Goal: Task Accomplishment & Management: Manage account settings

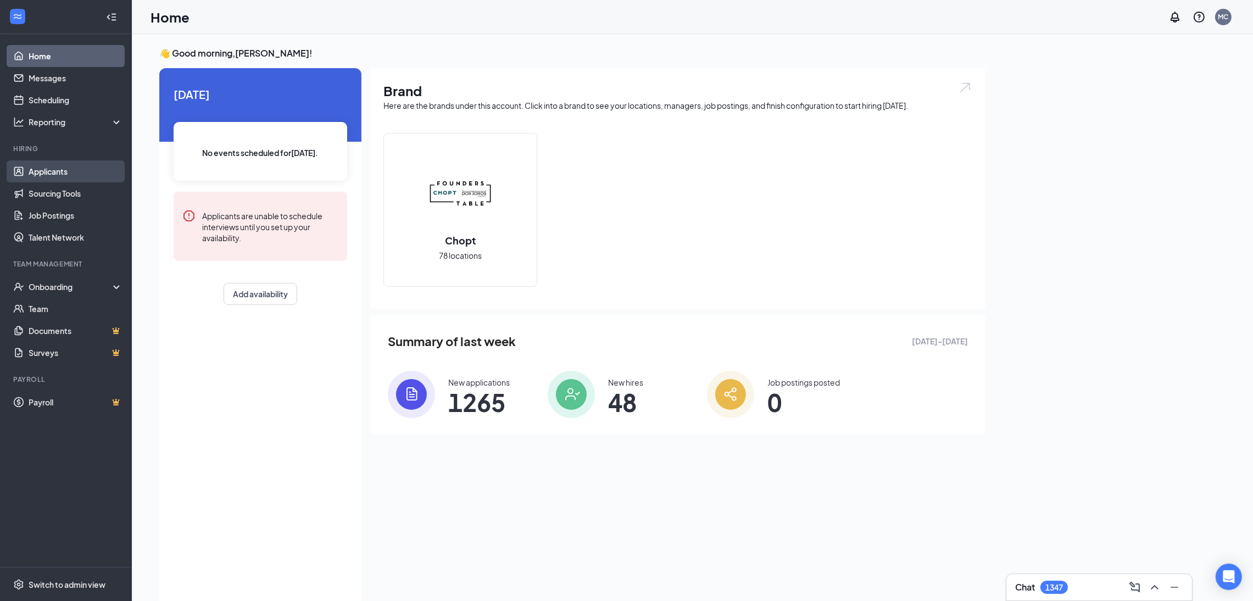
click at [48, 162] on link "Applicants" at bounding box center [76, 171] width 94 height 22
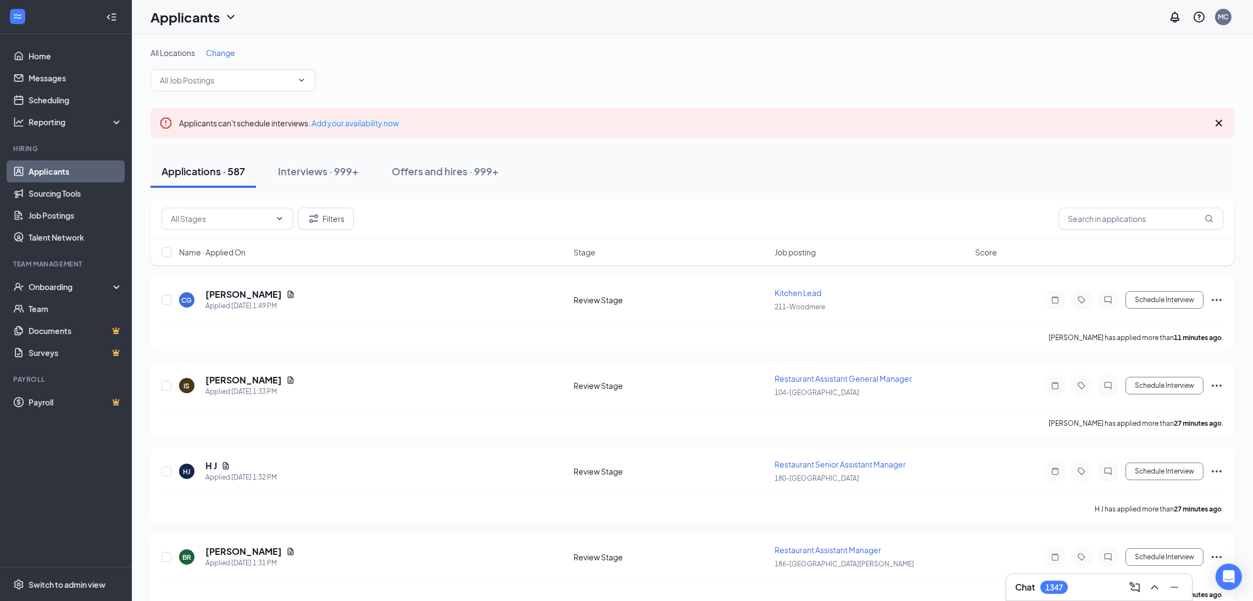
click at [225, 53] on span "Change" at bounding box center [220, 53] width 29 height 10
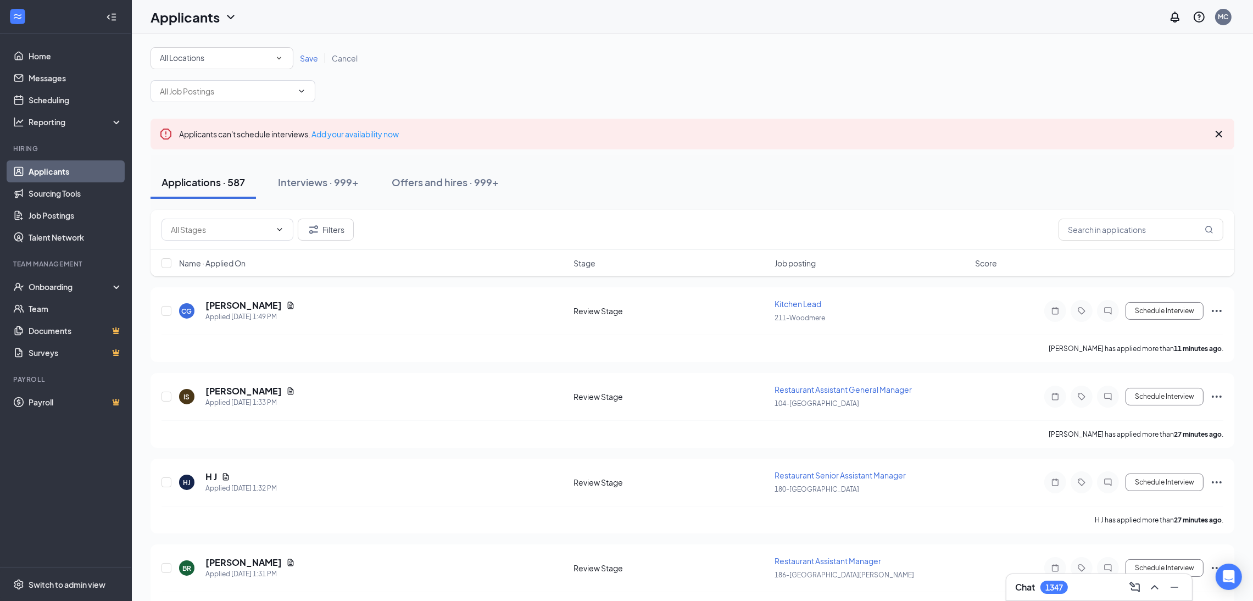
click at [249, 52] on div "All Locations" at bounding box center [222, 58] width 124 height 13
type input "e"
click at [532, 96] on div "All Locations All Locations Save Cancel" at bounding box center [693, 74] width 1084 height 55
click at [236, 74] on div "All Locations All Locations Save Cancel" at bounding box center [693, 74] width 1084 height 55
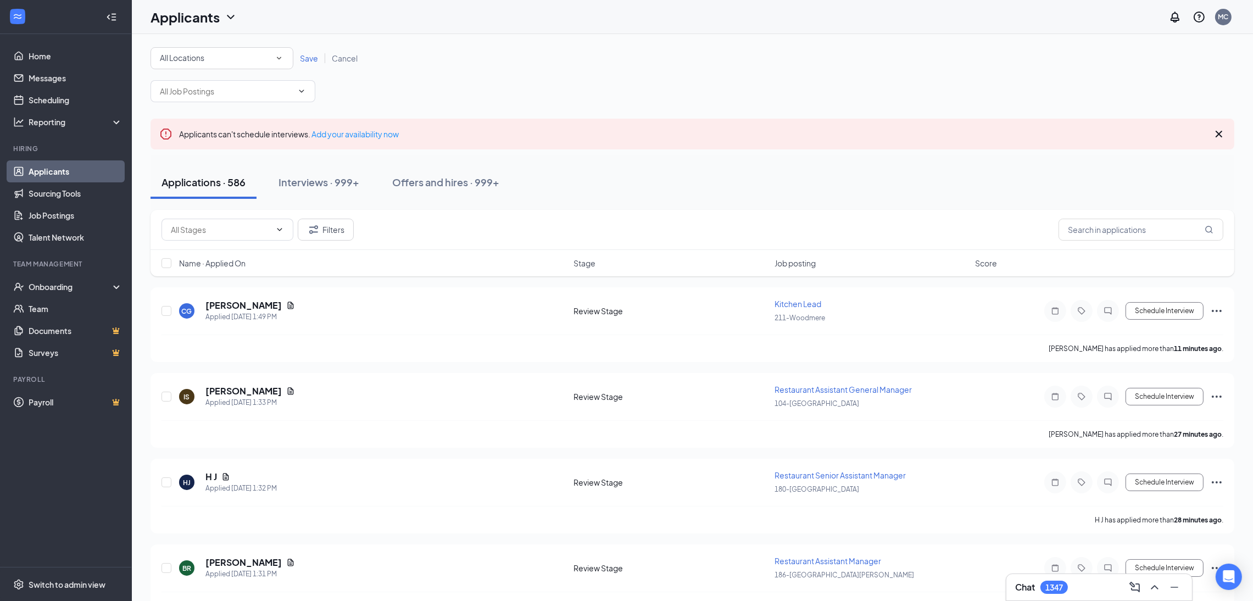
click at [264, 70] on div "All Locations All Locations Save Cancel" at bounding box center [693, 74] width 1084 height 55
click at [262, 58] on div "All Locations" at bounding box center [222, 58] width 124 height 13
click at [225, 93] on div "211-Woodmere" at bounding box center [221, 93] width 125 height 13
click at [314, 57] on span "Save" at bounding box center [309, 58] width 18 height 10
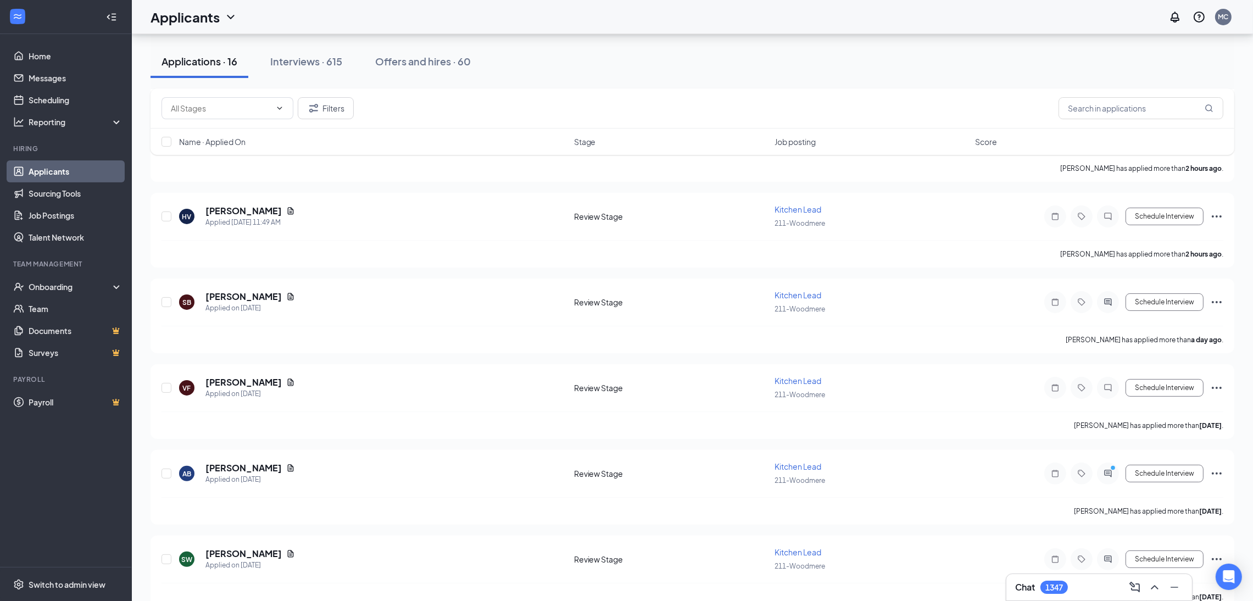
scroll to position [256, 0]
drag, startPoint x: 1251, startPoint y: 250, endPoint x: 1257, endPoint y: 205, distance: 46.0
click at [1253, 205] on html "Home Messages Scheduling Reporting Hiring Applicants Sourcing Tools Job Posting…" at bounding box center [626, 44] width 1253 height 601
click at [1250, 181] on div "211-Woodmere Change Applicants can't schedule interviews. Add your availability…" at bounding box center [692, 585] width 1121 height 1615
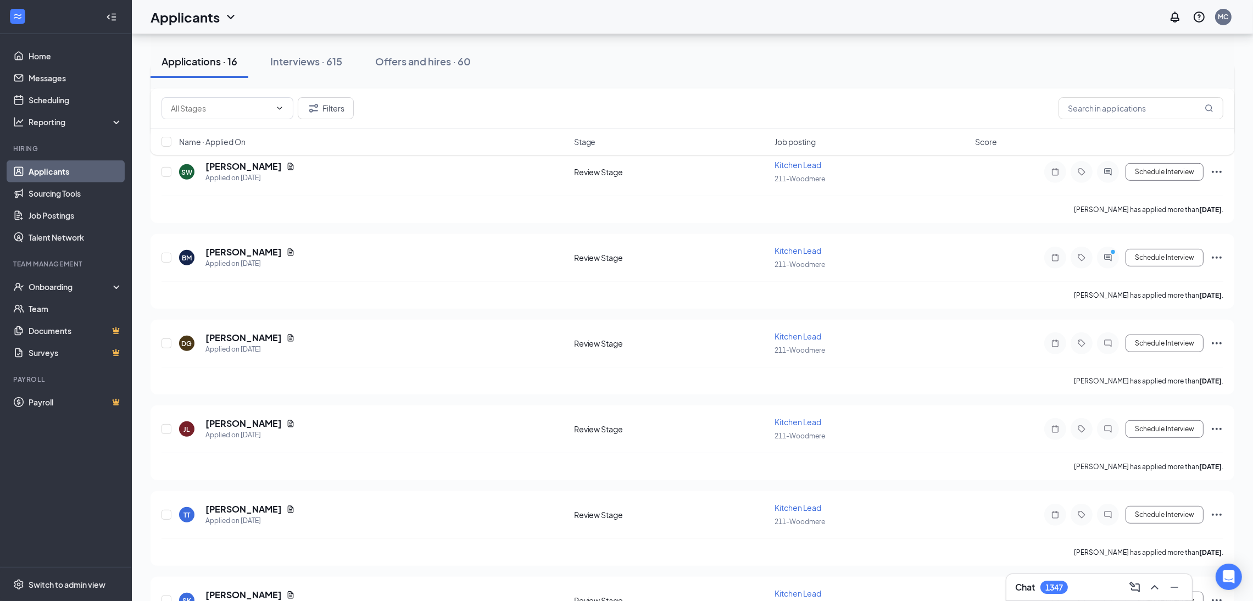
scroll to position [1032, 0]
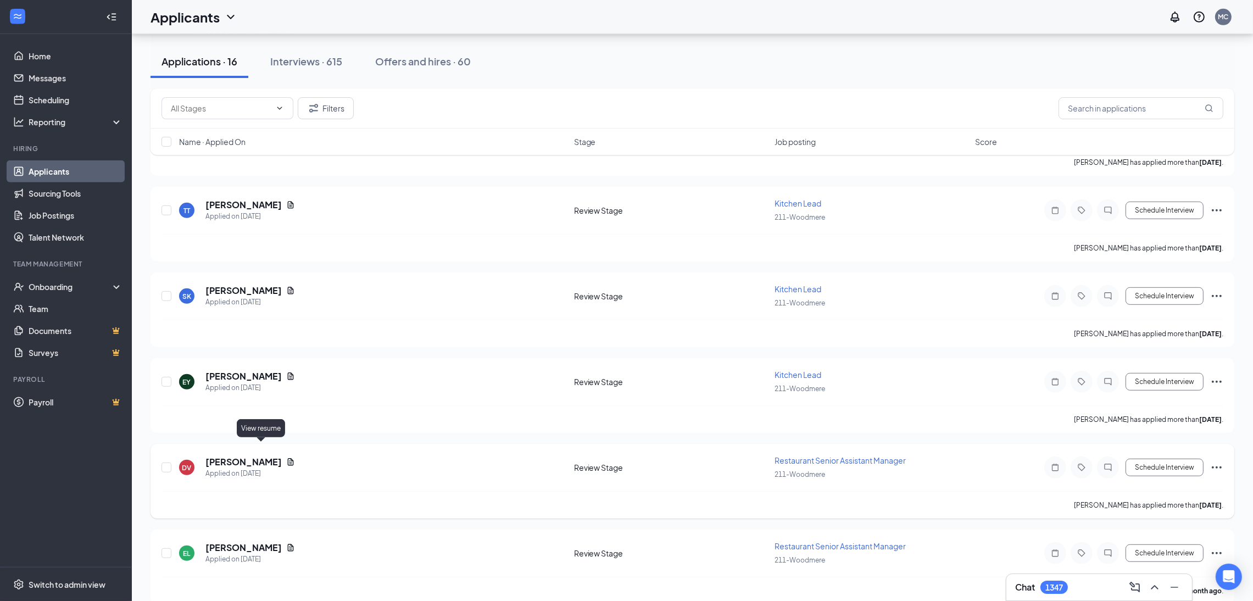
click at [288, 458] on icon "Document" at bounding box center [291, 461] width 6 height 7
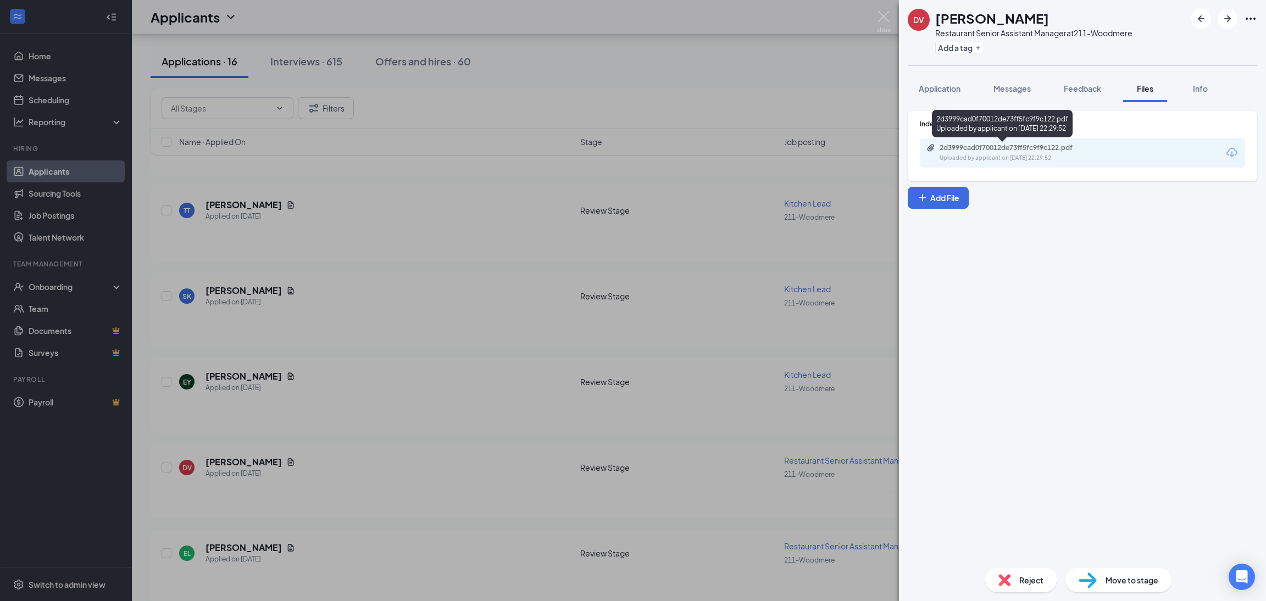
click at [1002, 149] on div "2d3999cad0f70012de73ff5fc9f9c122.pdf" at bounding box center [1016, 147] width 154 height 9
click at [527, 347] on div "DV [PERSON_NAME] Restaurant Senior Assistant Manager at 211-Woodmere Add a tag …" at bounding box center [633, 300] width 1266 height 601
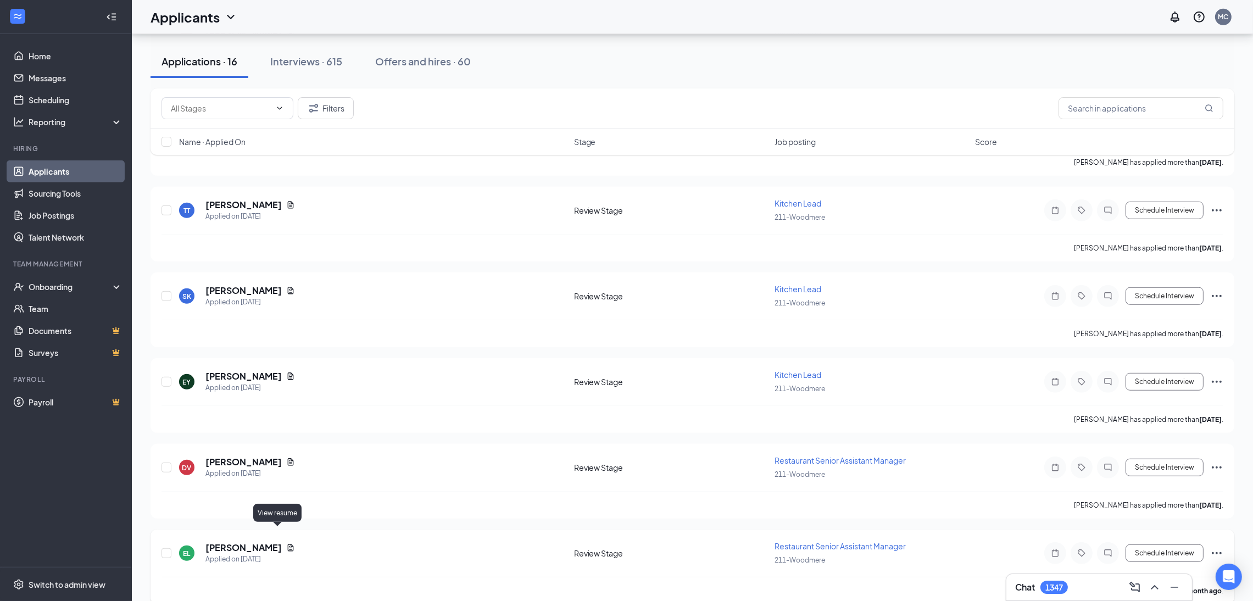
click at [286, 543] on icon "Document" at bounding box center [290, 547] width 9 height 9
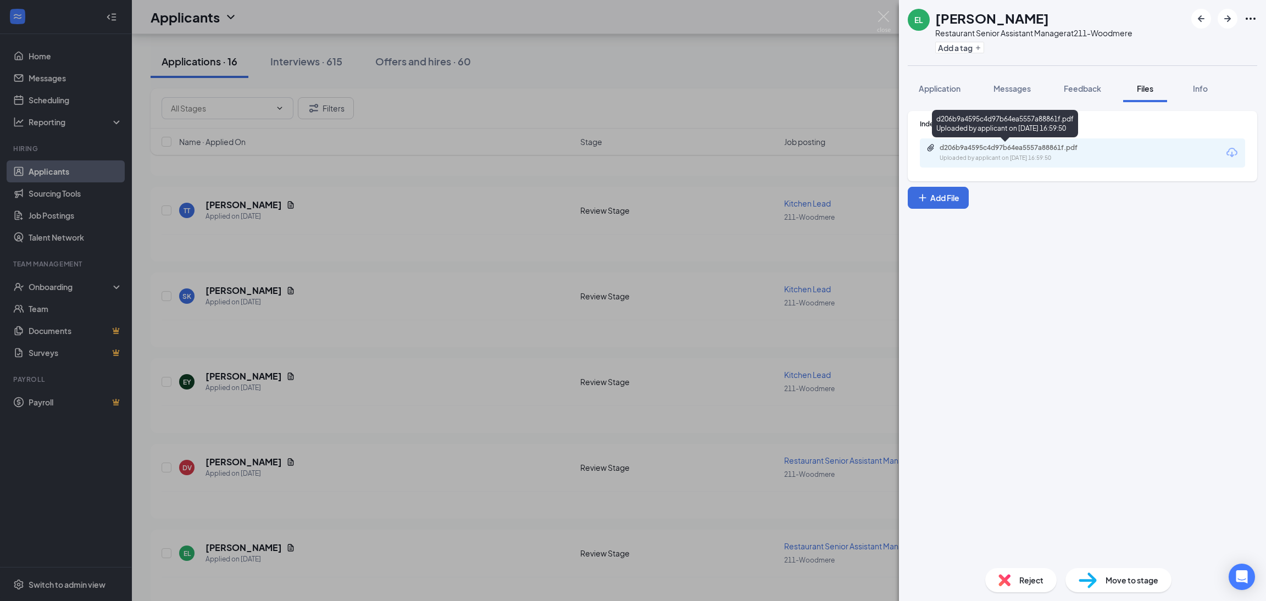
click at [1057, 151] on div "d206b9a4595c4d97b64ea5557a88861f.pdf" at bounding box center [1016, 147] width 154 height 9
click at [885, 23] on img at bounding box center [884, 21] width 14 height 21
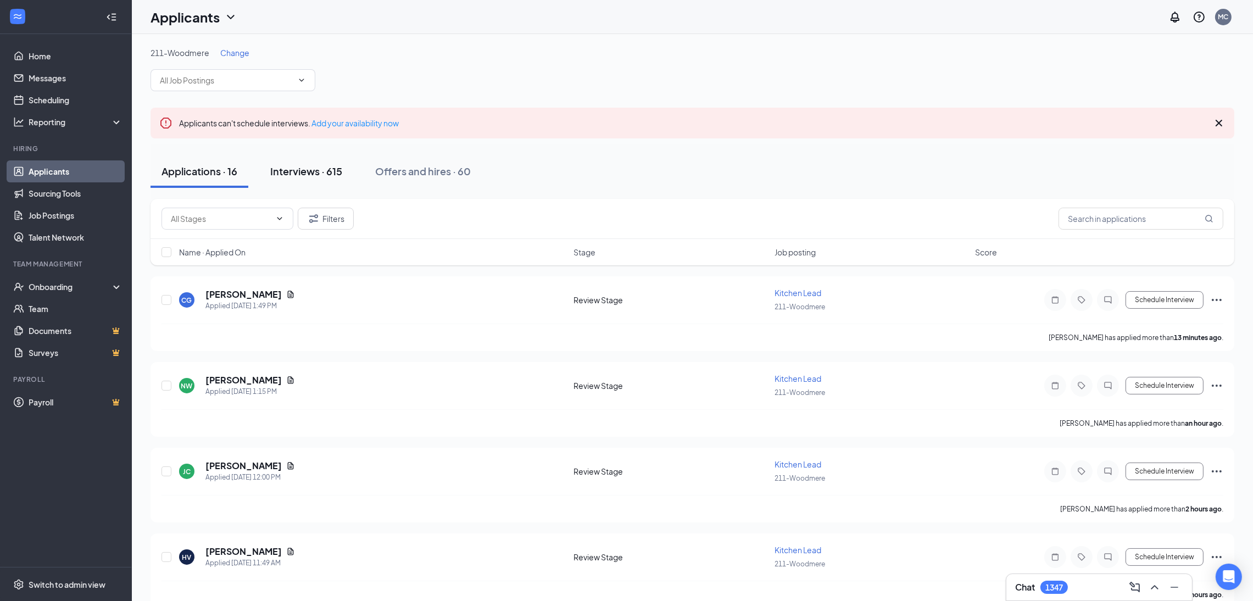
click at [315, 171] on div "Interviews · 615" at bounding box center [306, 171] width 72 height 14
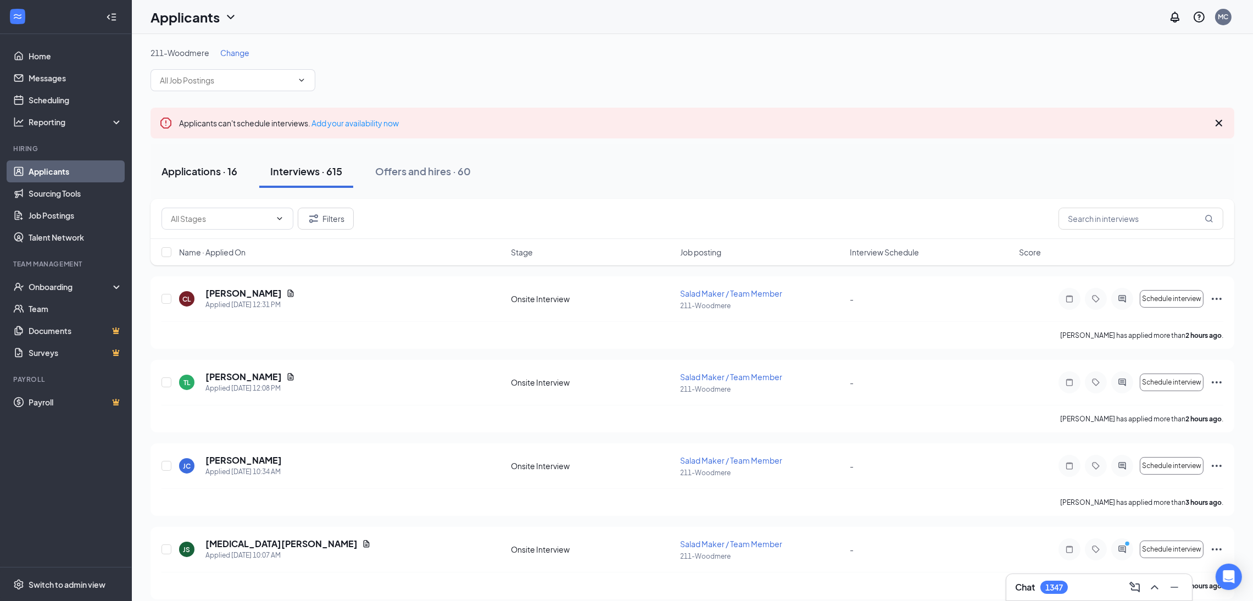
click at [187, 168] on div "Applications · 16" at bounding box center [199, 171] width 76 height 14
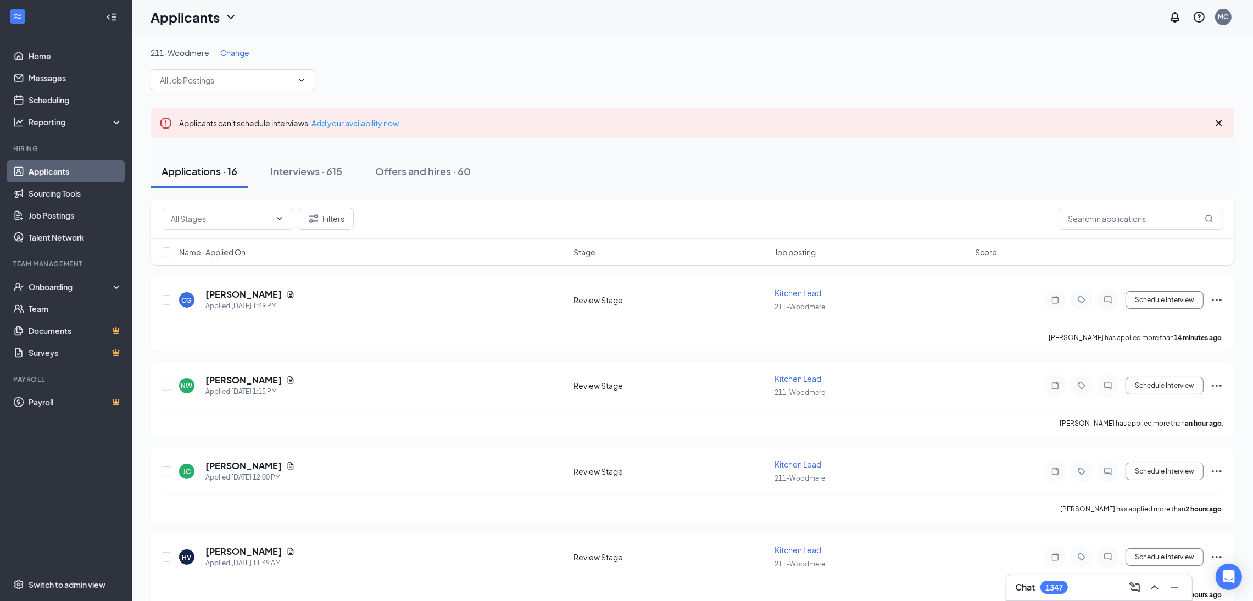
drag, startPoint x: 532, startPoint y: 129, endPoint x: 448, endPoint y: 131, distance: 84.1
click at [448, 131] on div "Applicants can't schedule interviews. Add your availability now" at bounding box center [693, 123] width 1084 height 31
drag, startPoint x: 448, startPoint y: 131, endPoint x: 143, endPoint y: 120, distance: 305.1
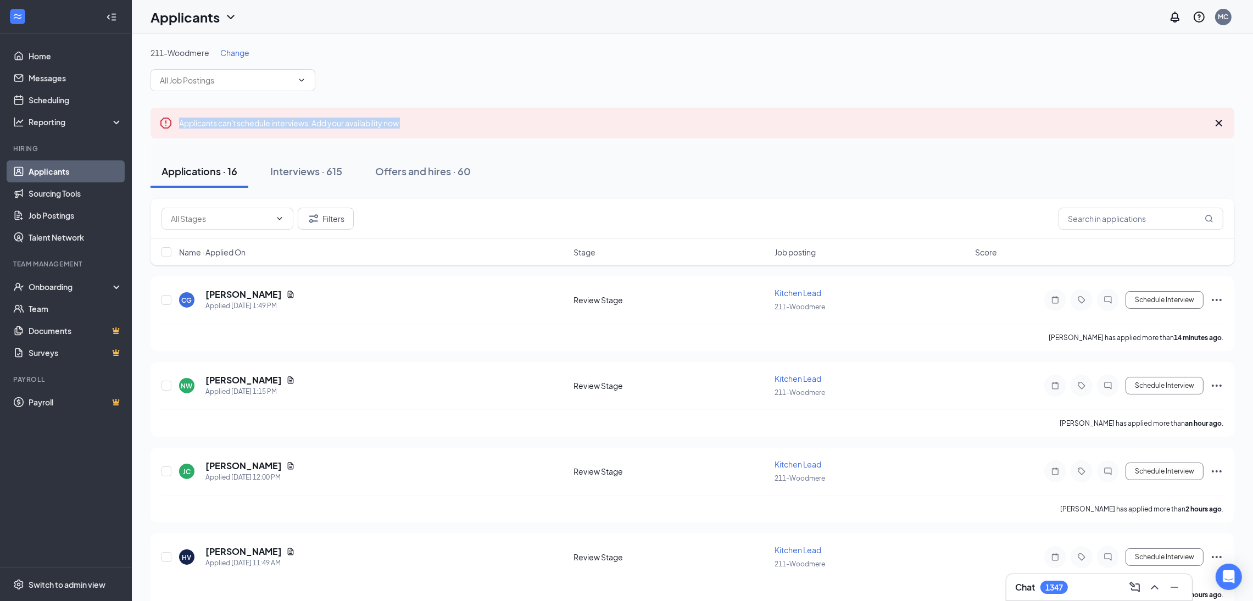
drag, startPoint x: 143, startPoint y: 120, endPoint x: 434, endPoint y: 125, distance: 291.7
click at [434, 125] on div "Applicants can't schedule interviews. Add your availability now" at bounding box center [693, 123] width 1084 height 31
drag, startPoint x: 434, startPoint y: 125, endPoint x: 159, endPoint y: 125, distance: 275.2
click at [159, 125] on div "Applicants can't schedule interviews. Add your availability now" at bounding box center [693, 123] width 1084 height 31
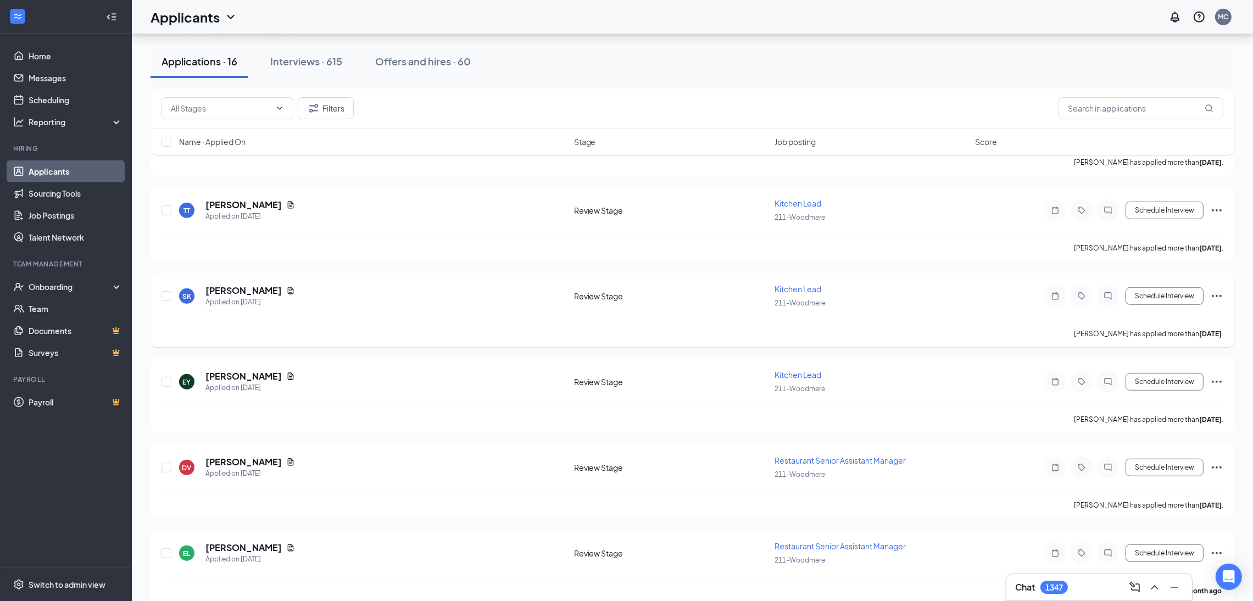
scroll to position [1031, 0]
click at [288, 459] on icon "Document" at bounding box center [291, 462] width 6 height 7
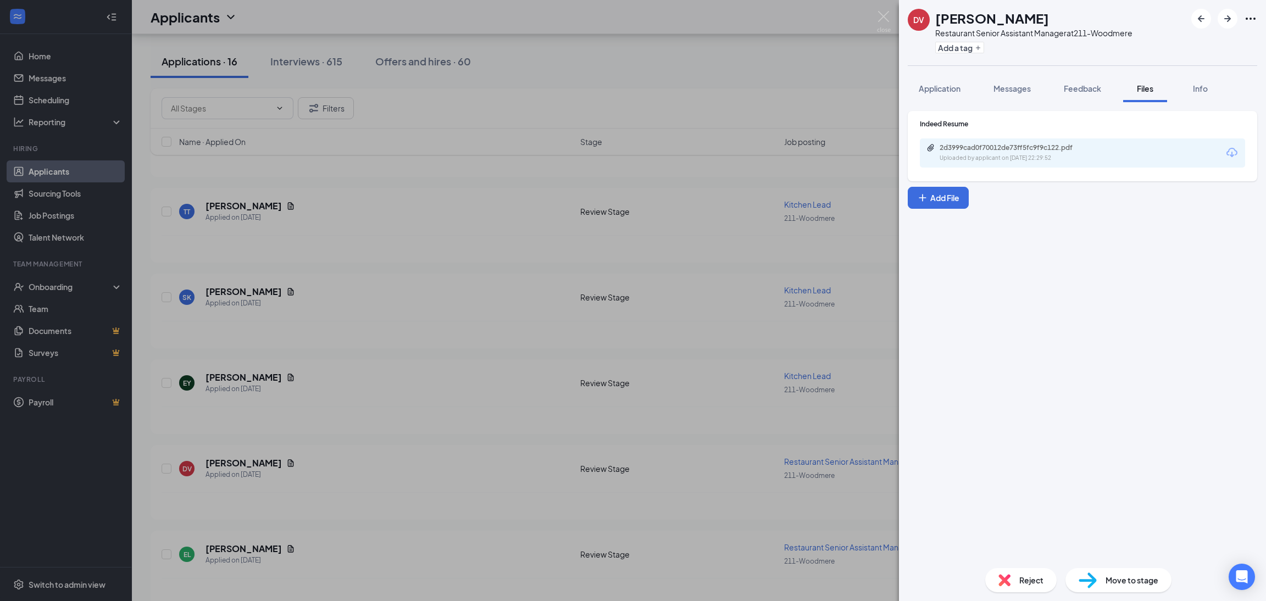
click at [998, 140] on div "2d3999cad0f70012de73ff5fc9f9c122.pdf Uploaded by applicant on [DATE] 22:29:52" at bounding box center [1081, 152] width 325 height 29
click at [997, 148] on div "2d3999cad0f70012de73ff5fc9f9c122.pdf" at bounding box center [1016, 147] width 154 height 9
click at [688, 30] on div "DV [PERSON_NAME] Restaurant Senior Assistant Manager at 211-Woodmere Add a tag …" at bounding box center [633, 300] width 1266 height 601
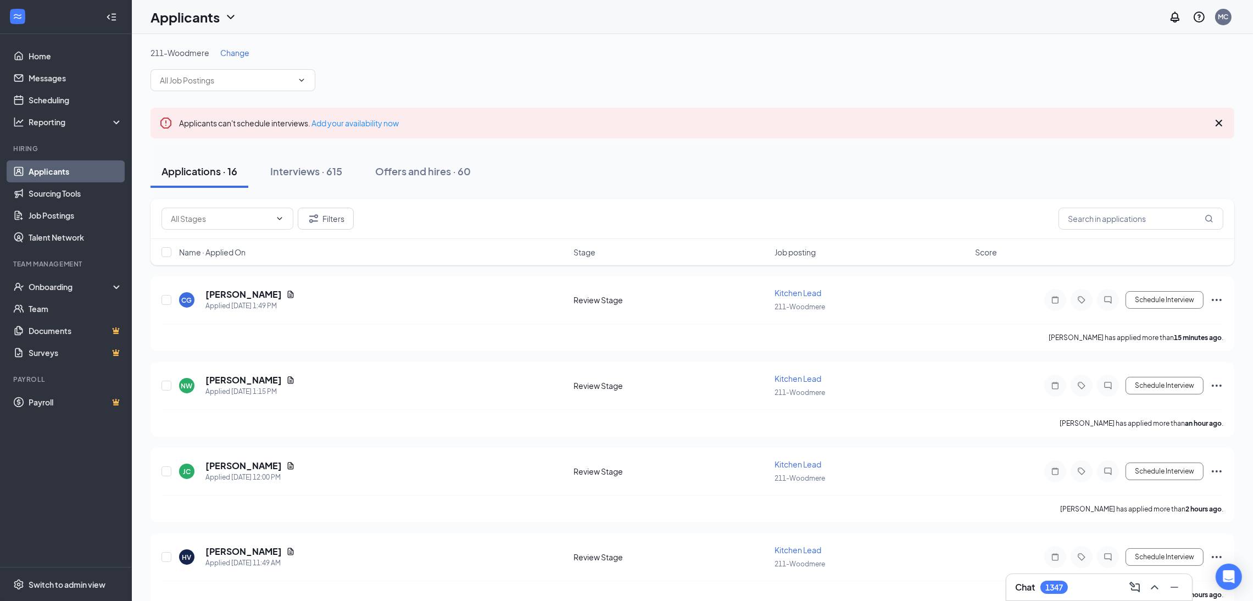
click at [1223, 120] on icon "Cross" at bounding box center [1218, 122] width 13 height 13
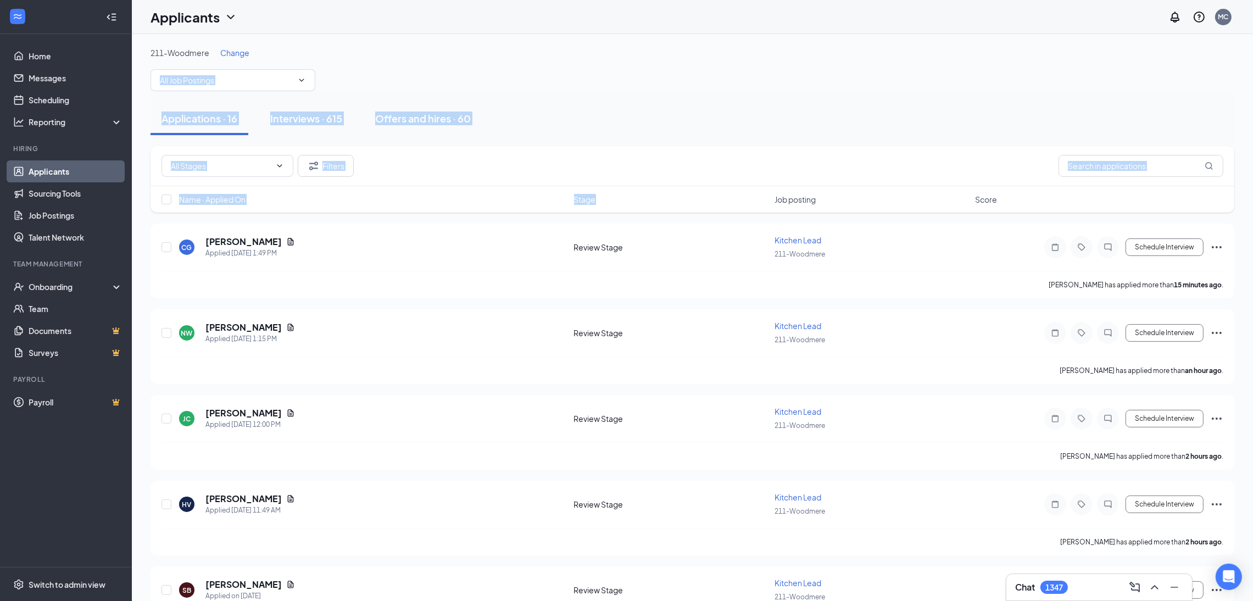
drag, startPoint x: 376, startPoint y: 84, endPoint x: 684, endPoint y: 200, distance: 329.4
click at [684, 200] on div "Stage" at bounding box center [671, 199] width 194 height 11
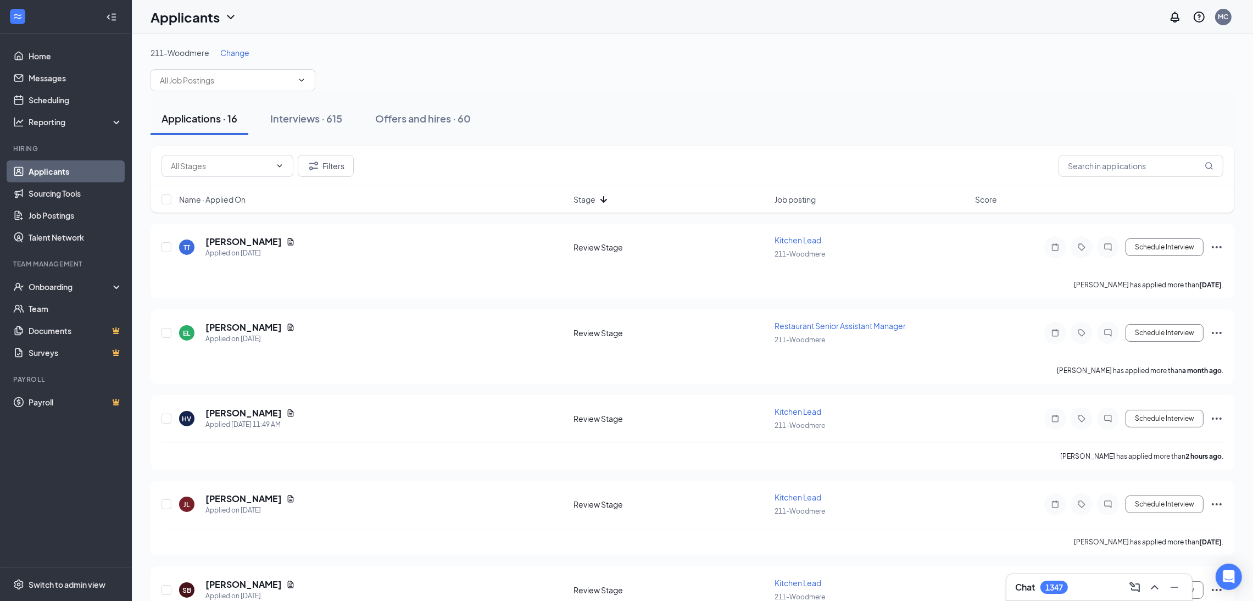
click at [653, 198] on div "Stage" at bounding box center [671, 199] width 194 height 11
drag, startPoint x: 546, startPoint y: 68, endPoint x: 533, endPoint y: 79, distance: 16.7
click at [533, 79] on div "211-Woodmere Change" at bounding box center [693, 69] width 1084 height 44
click at [294, 113] on div "Interviews · 615" at bounding box center [306, 119] width 72 height 14
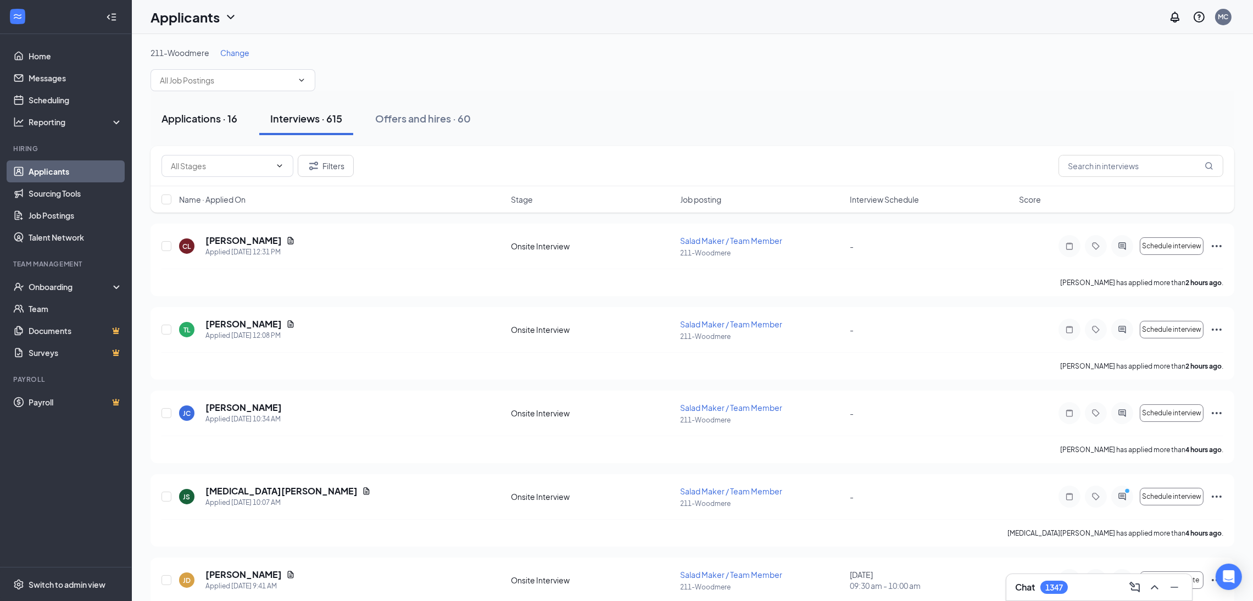
click at [215, 119] on div "Applications · 16" at bounding box center [199, 119] width 76 height 14
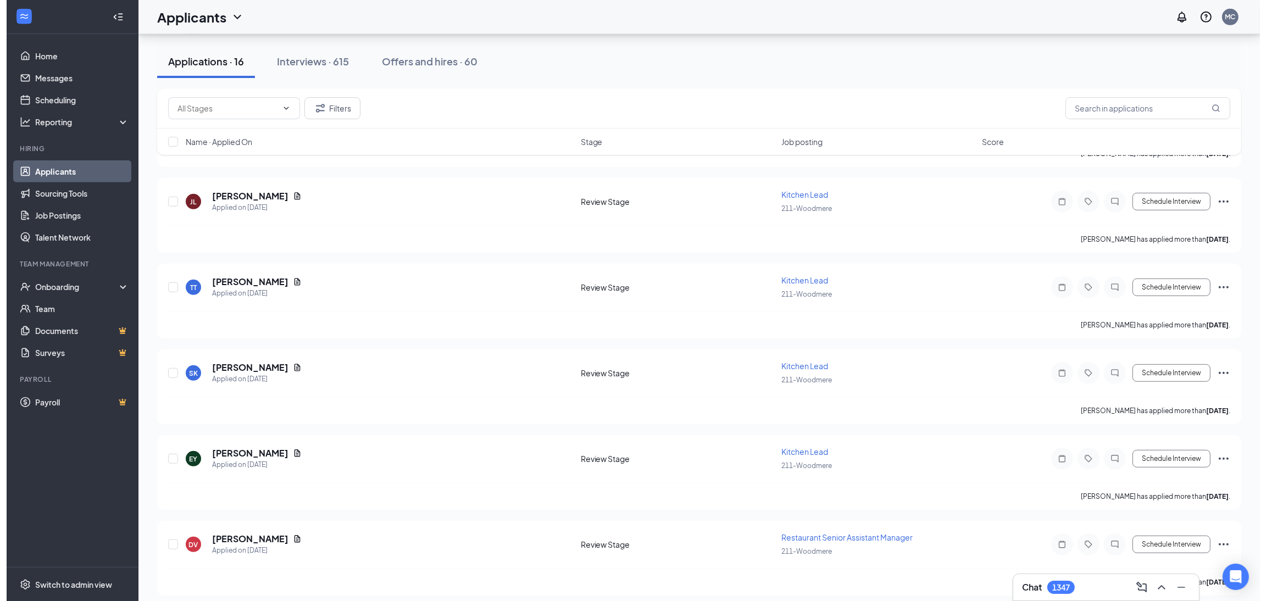
scroll to position [979, 0]
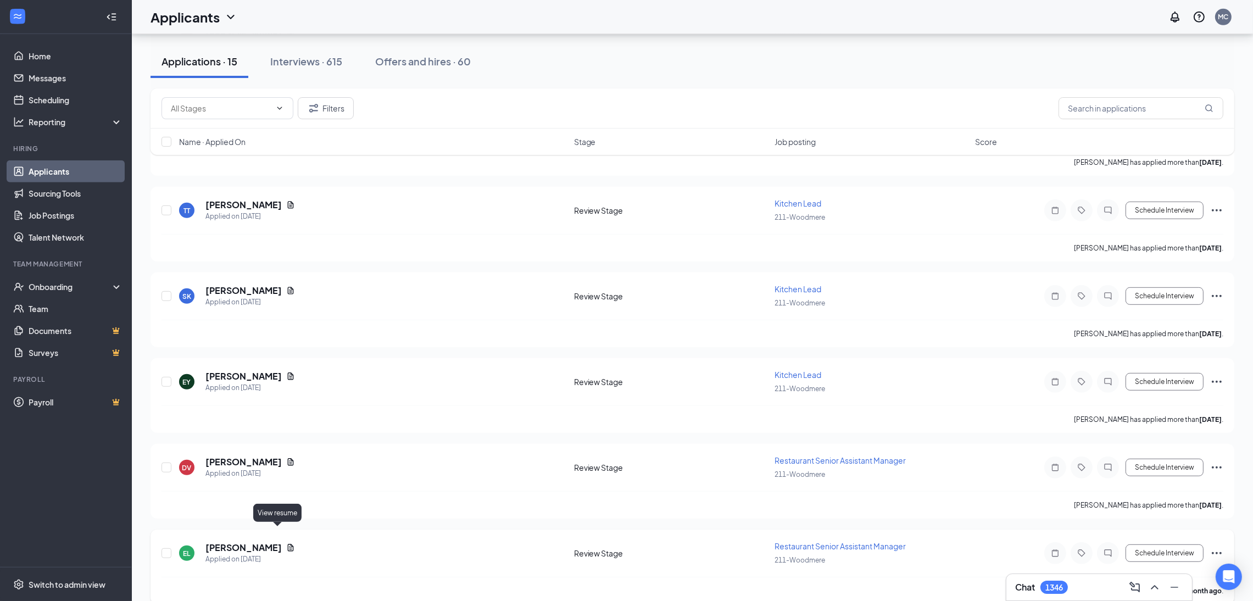
click at [286, 543] on icon "Document" at bounding box center [290, 547] width 9 height 9
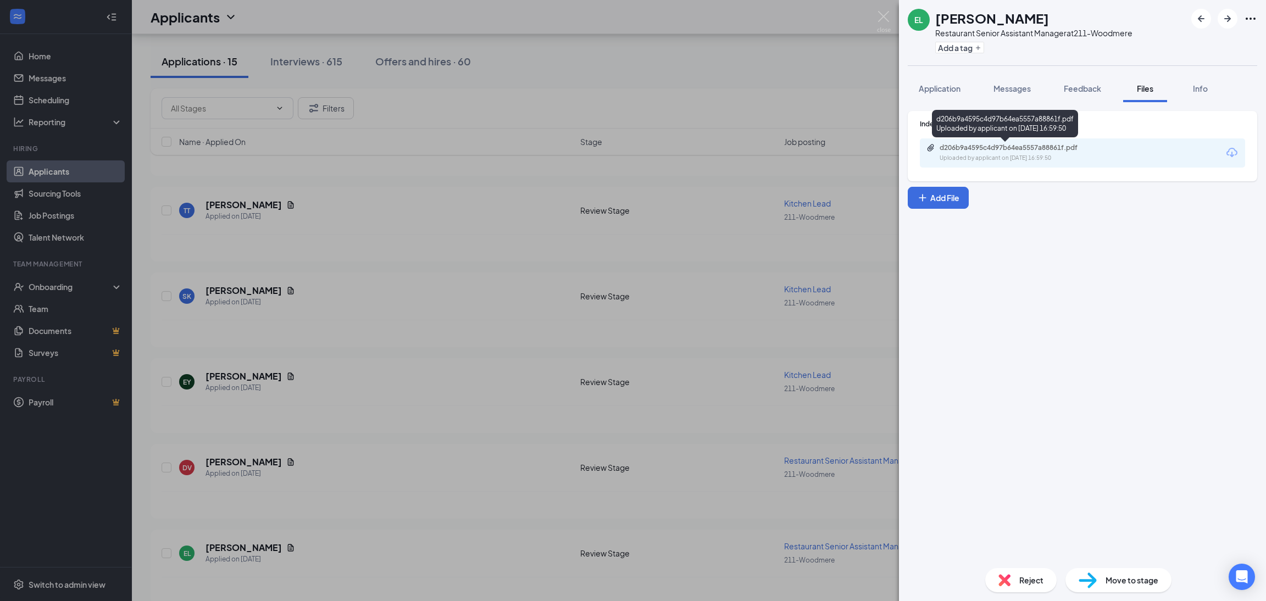
click at [1000, 155] on div "Uploaded by applicant on [DATE] 16:59:50" at bounding box center [1021, 158] width 165 height 9
click at [259, 449] on div "EL [PERSON_NAME] Restaurant Senior Assistant Manager at 211-Woodmere Add a tag …" at bounding box center [633, 300] width 1266 height 601
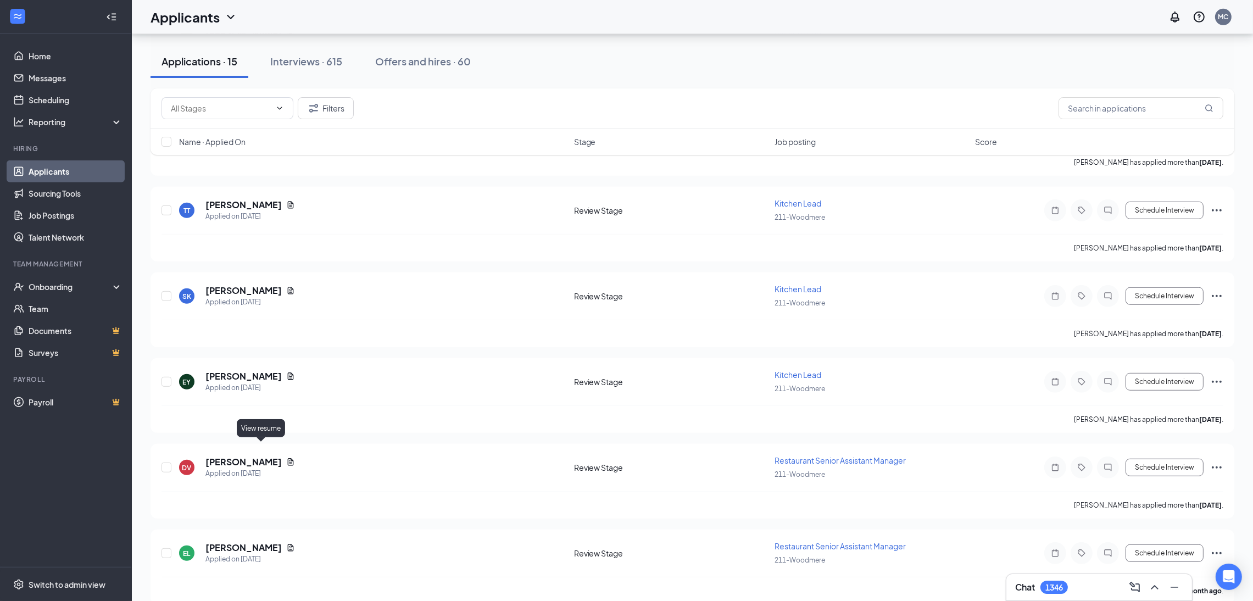
click at [286, 458] on icon "Document" at bounding box center [290, 462] width 9 height 9
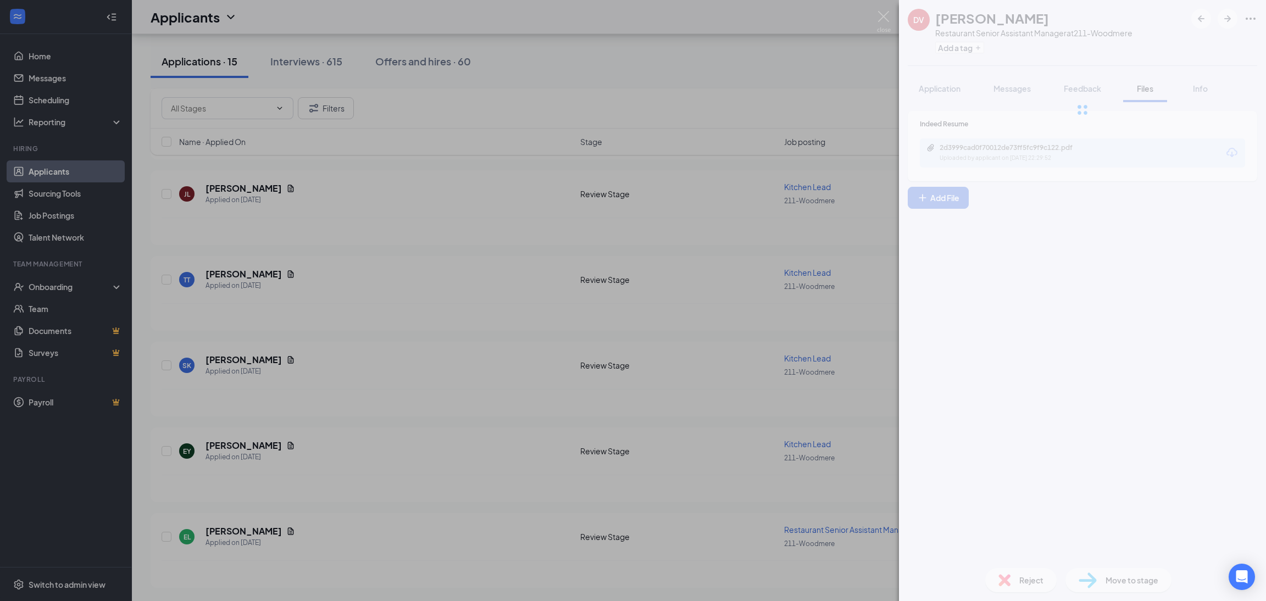
scroll to position [895, 0]
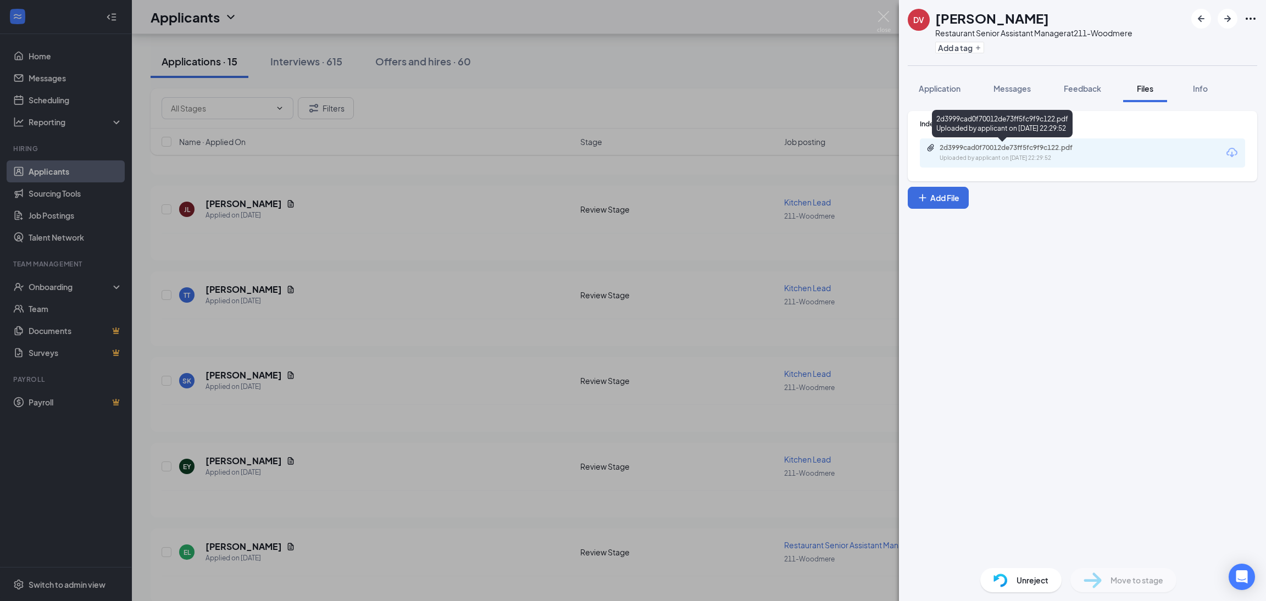
click at [984, 140] on div "2d3999cad0f70012de73ff5fc9f9c122.pdf Uploaded by applicant on [DATE] 22:29:52" at bounding box center [1002, 126] width 141 height 32
click at [984, 149] on div "2d3999cad0f70012de73ff5fc9f9c122.pdf" at bounding box center [1016, 147] width 154 height 9
